Goal: Task Accomplishment & Management: Manage account settings

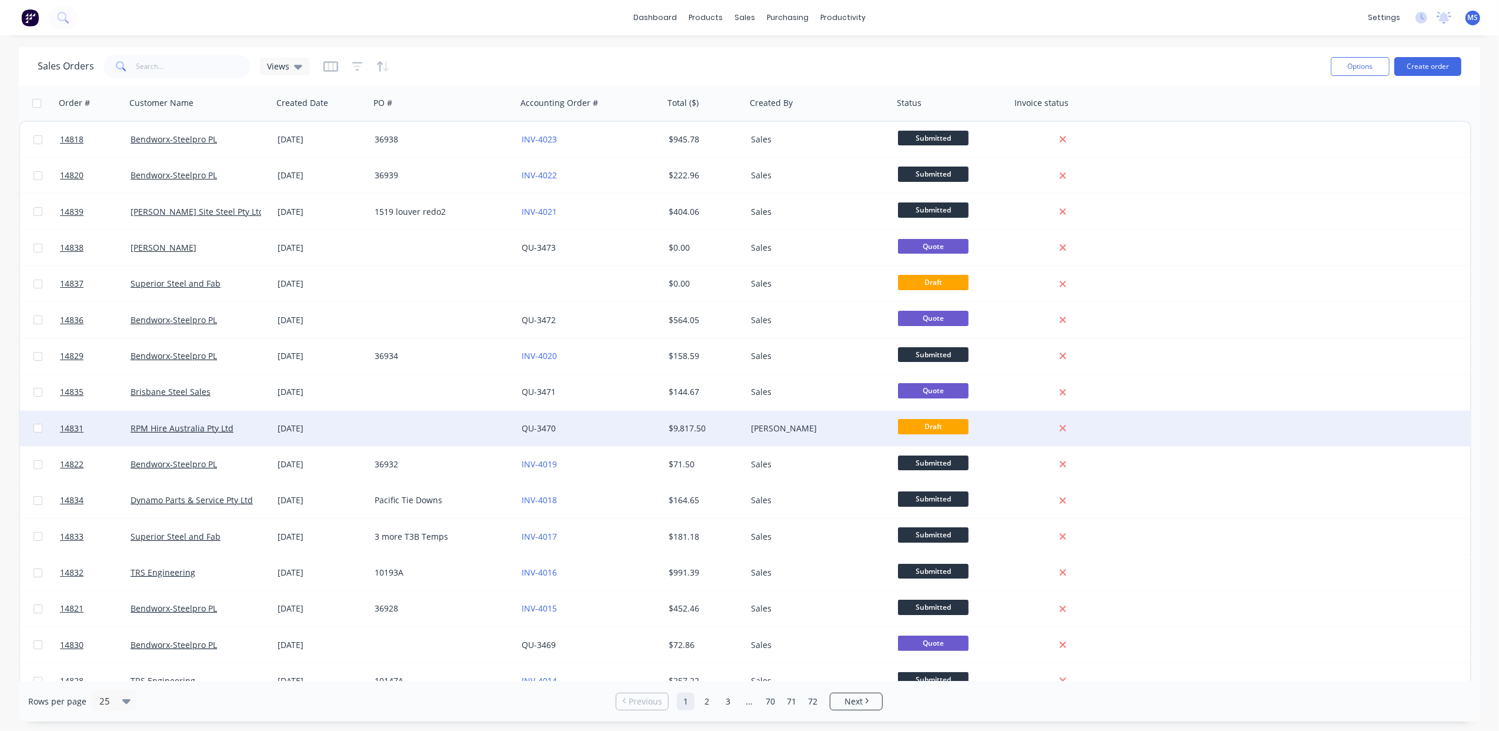
click at [191, 433] on div "RPM Hire Australia Pty Ltd" at bounding box center [196, 428] width 131 height 12
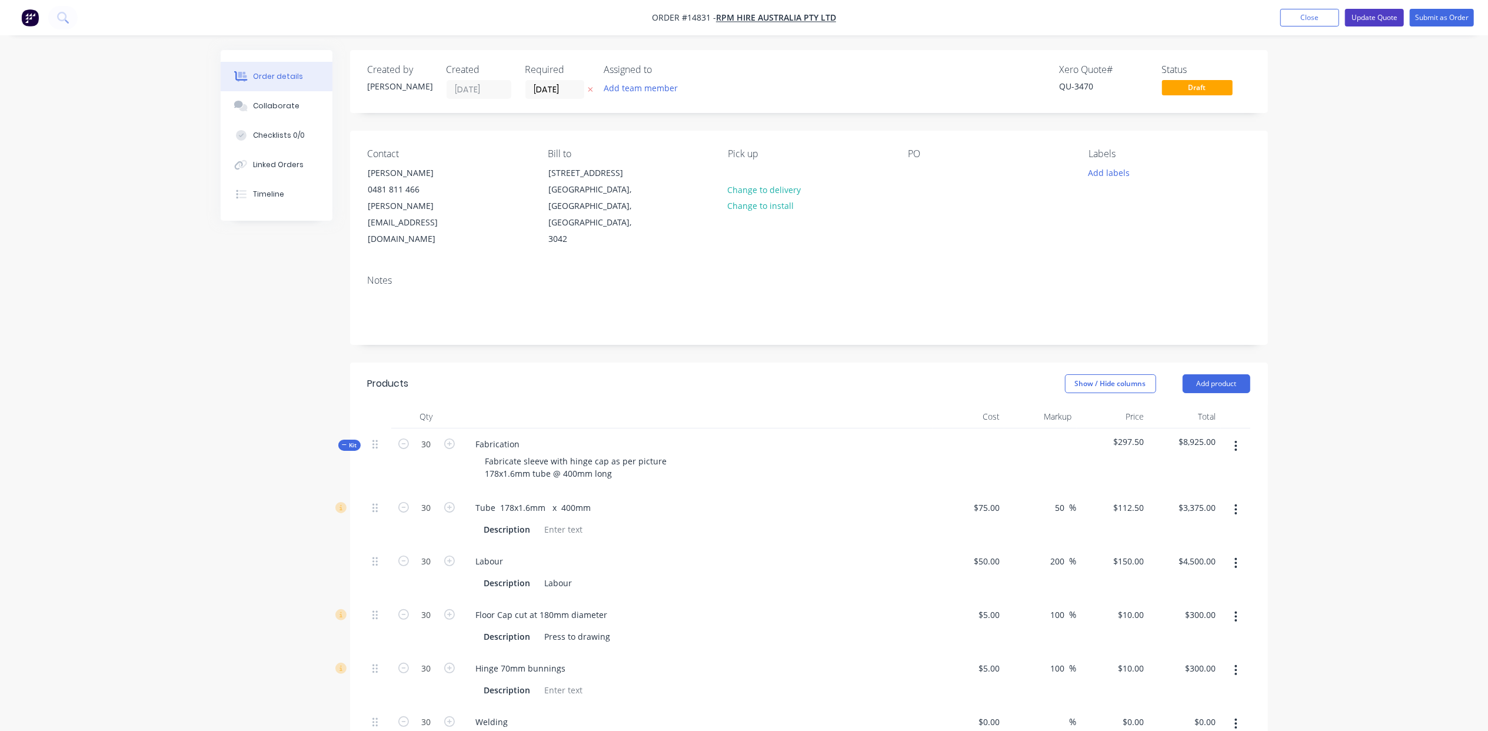
click at [1372, 22] on button "Update Quote" at bounding box center [1374, 18] width 59 height 18
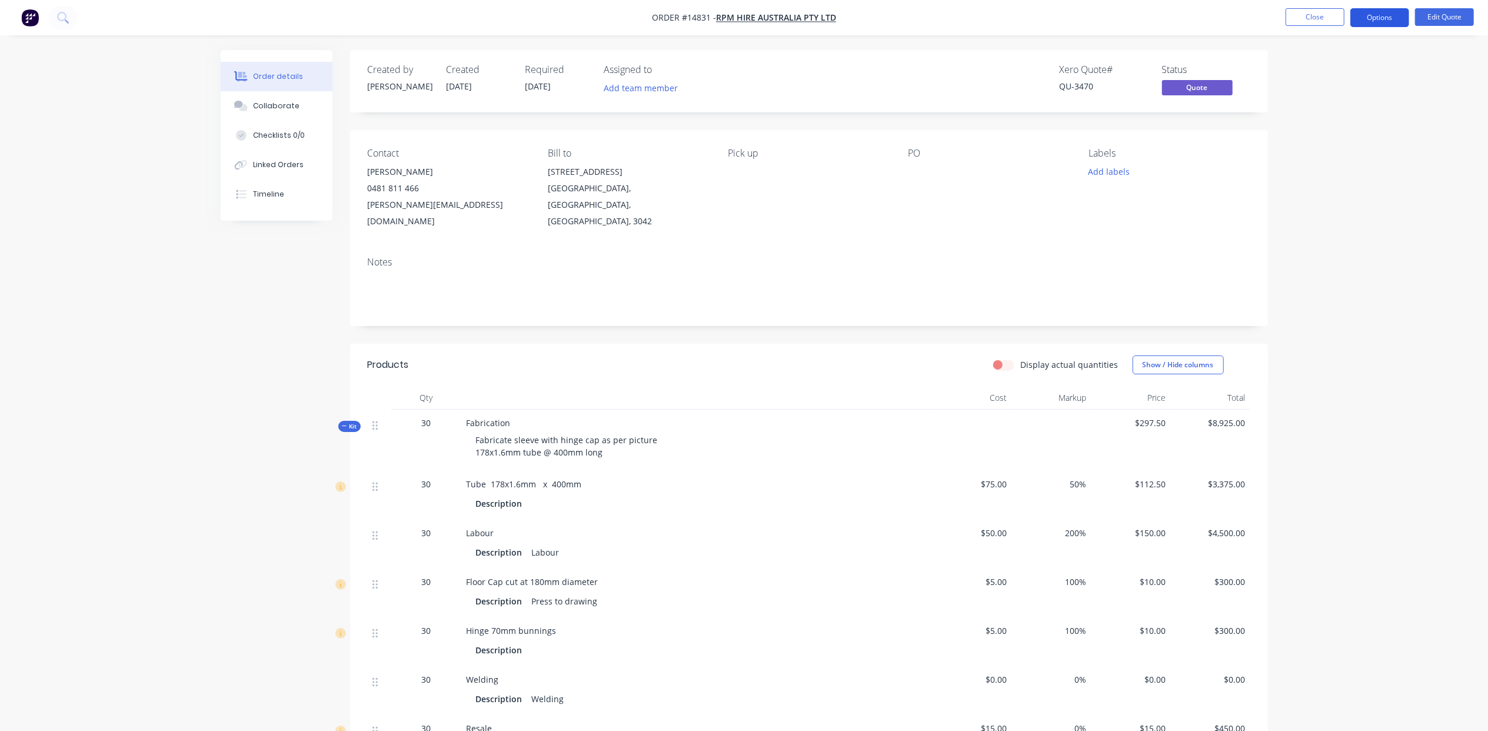
click at [1368, 19] on button "Options" at bounding box center [1379, 17] width 59 height 19
click at [1342, 82] on button "Quote" at bounding box center [1343, 71] width 129 height 24
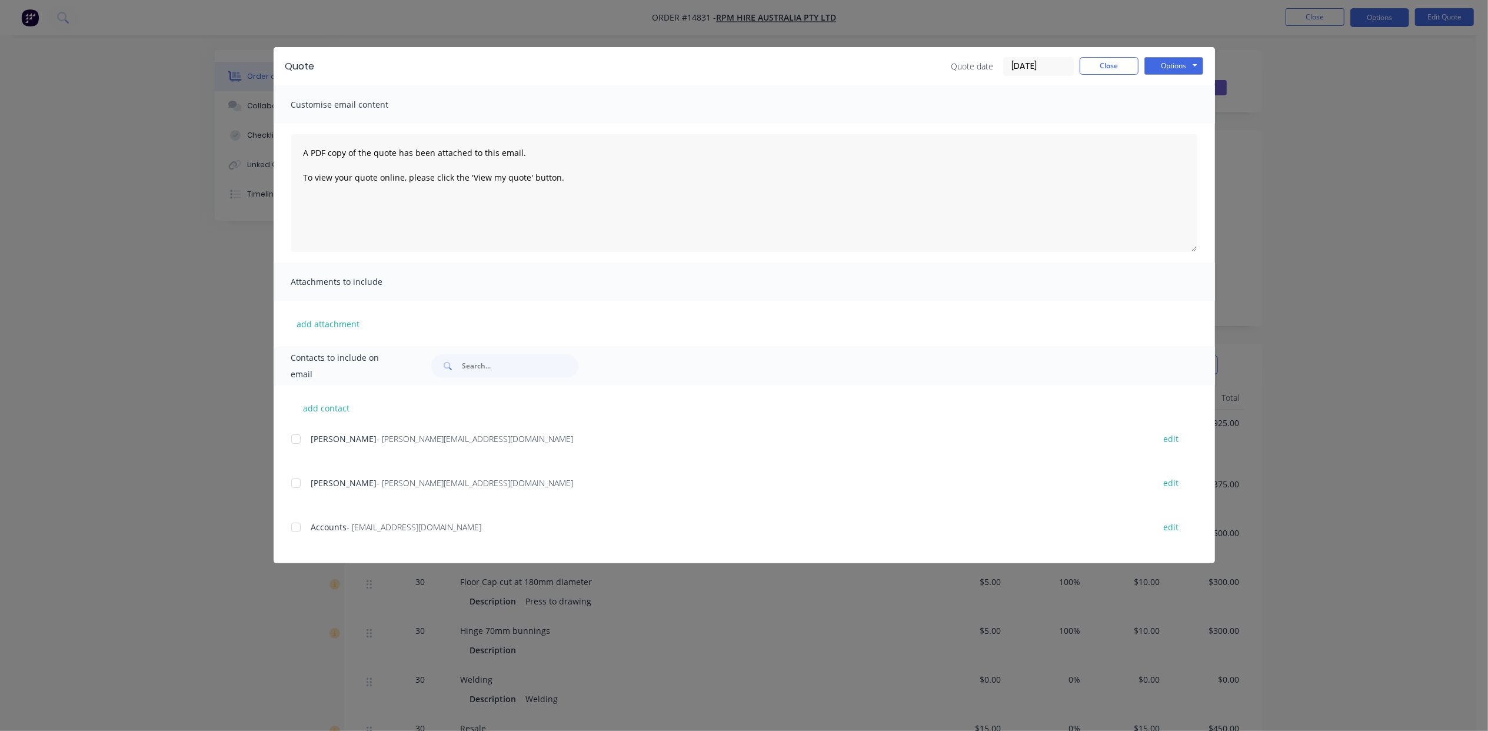
click at [296, 485] on div at bounding box center [296, 483] width 24 height 24
click at [1179, 69] on button "Options" at bounding box center [1173, 66] width 59 height 18
click at [1198, 125] on button "Email" at bounding box center [1181, 125] width 75 height 19
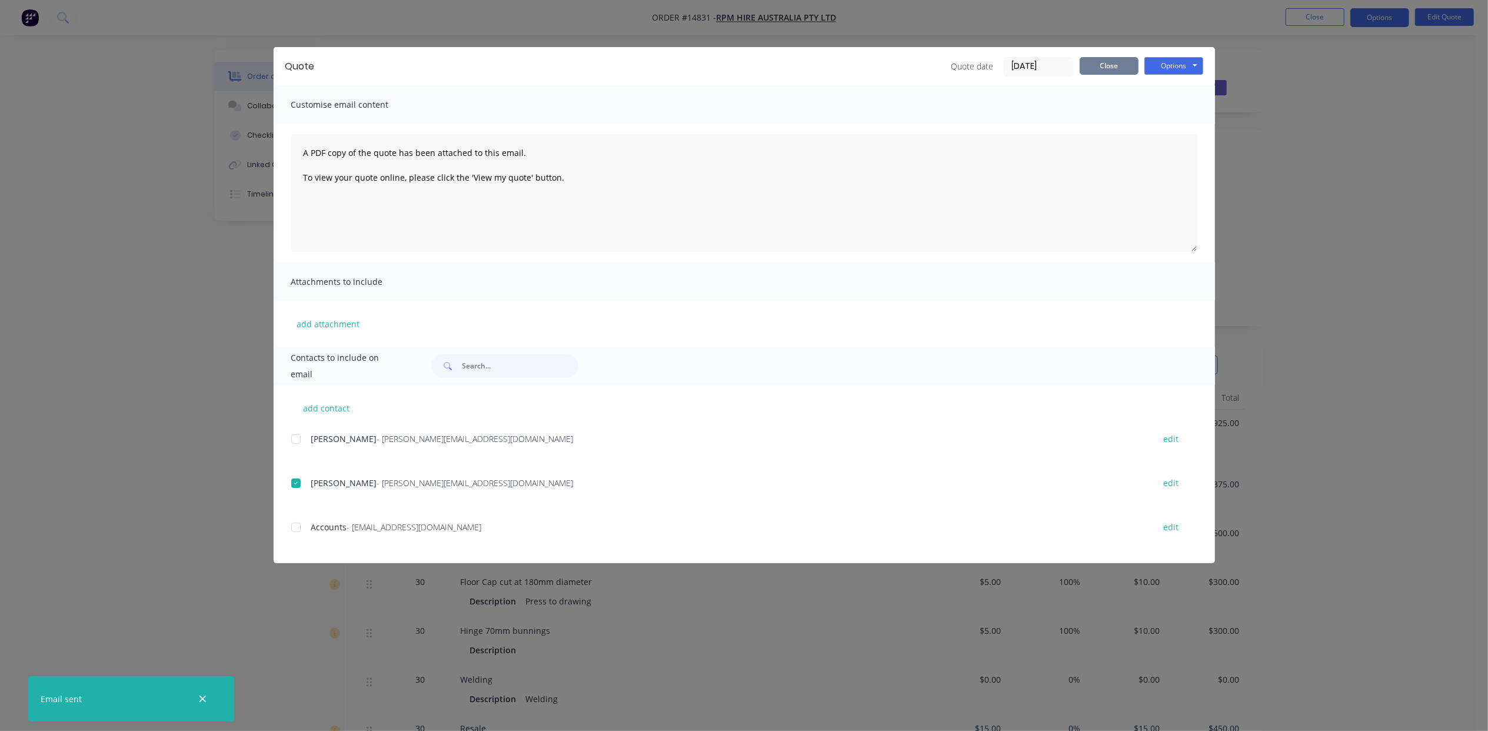
click at [1106, 68] on button "Close" at bounding box center [1108, 66] width 59 height 18
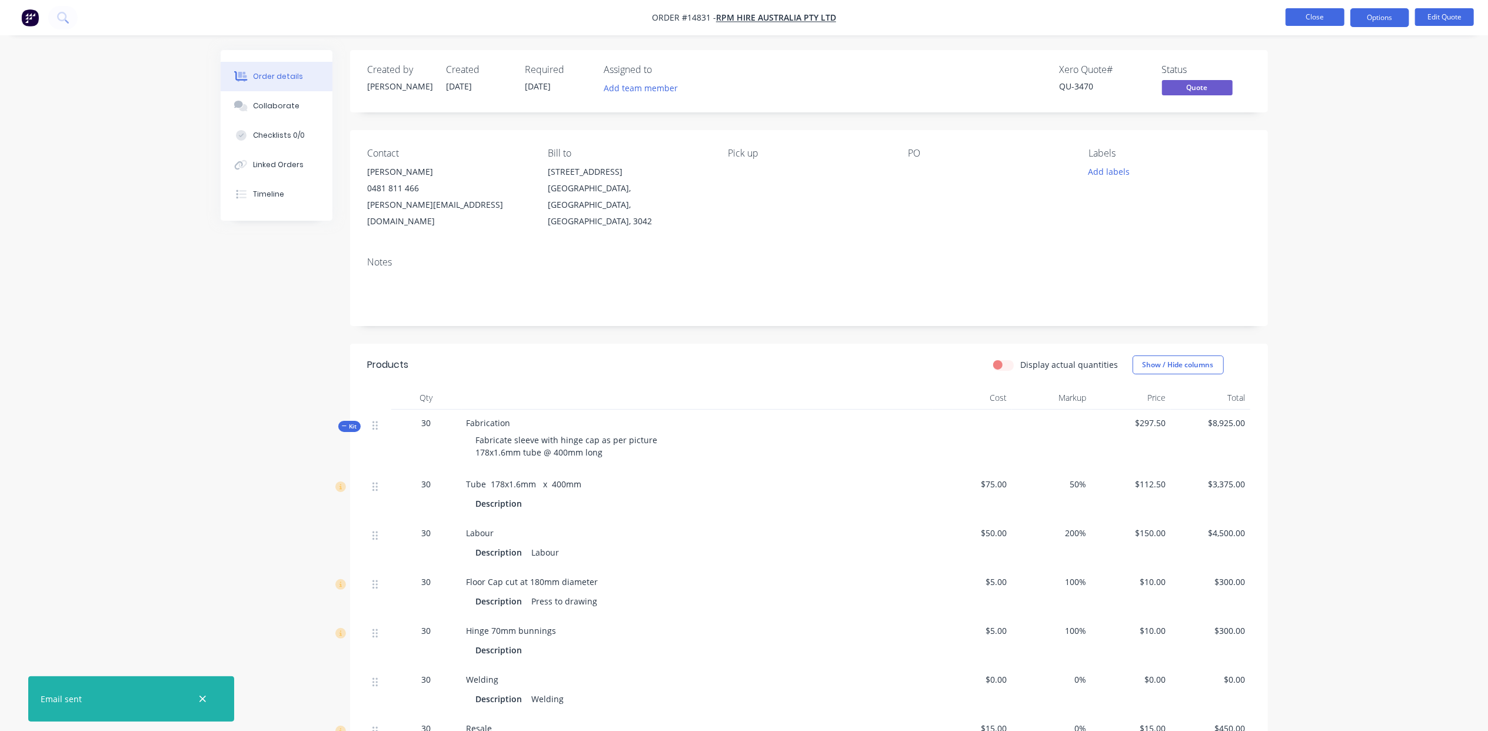
click at [1297, 14] on button "Close" at bounding box center [1314, 17] width 59 height 18
